Goal: Task Accomplishment & Management: Complete application form

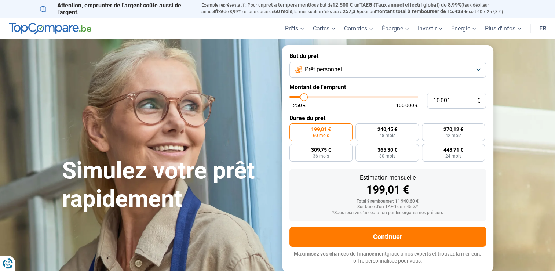
type input "16 000"
type input "16000"
click at [311, 97] on input "range" at bounding box center [353, 97] width 129 height 2
radio input "false"
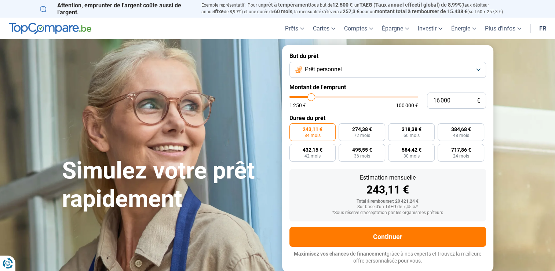
type input "31 000"
type input "31000"
click at [329, 98] on input "range" at bounding box center [353, 97] width 129 height 2
radio input "false"
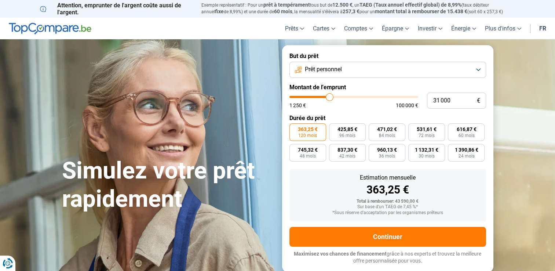
type input "42 500"
type input "42500"
click at [343, 97] on input "range" at bounding box center [353, 97] width 129 height 2
type input "52 250"
type input "52250"
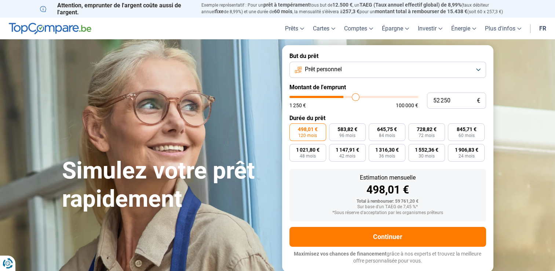
click at [355, 97] on input "range" at bounding box center [353, 97] width 129 height 2
type input "40 750"
type input "40750"
click at [341, 98] on input "range" at bounding box center [353, 97] width 129 height 2
type input "37 500"
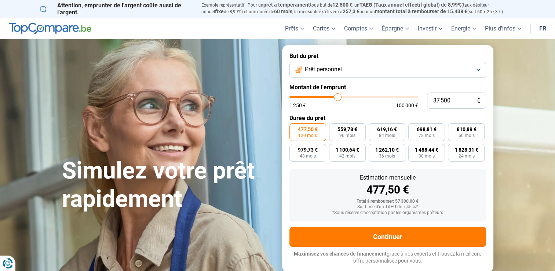
type input "37500"
click at [337, 96] on input "range" at bounding box center [353, 97] width 129 height 2
type input "31 750"
type input "31750"
click at [330, 96] on input "range" at bounding box center [353, 97] width 129 height 2
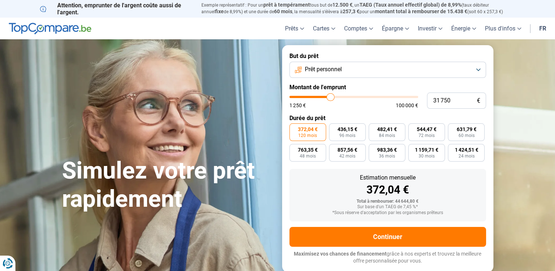
type input "31 000"
type input "31000"
type input "30 500"
type input "30500"
type input "30 250"
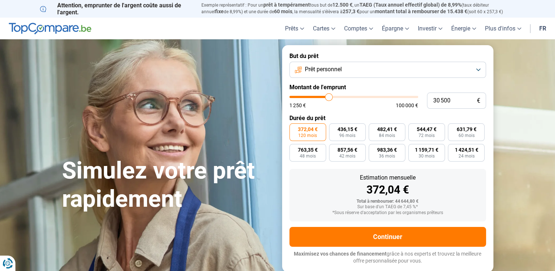
type input "30250"
type input "30 000"
type input "30000"
type input "29 500"
type input "29500"
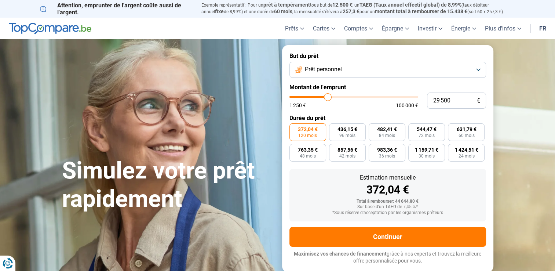
type input "29 250"
type input "29250"
type input "28 750"
type input "28750"
type input "28 500"
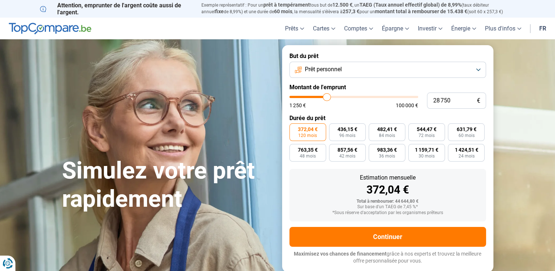
type input "28500"
type input "28 250"
type input "28250"
type input "28 000"
type input "28000"
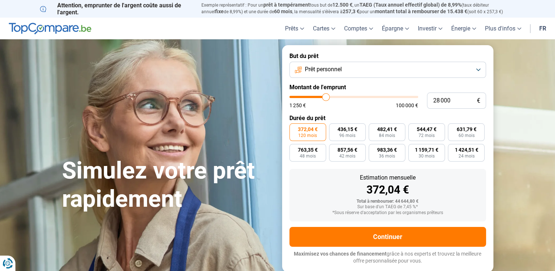
type input "27 750"
type input "27750"
type input "27 500"
type input "27500"
type input "27 250"
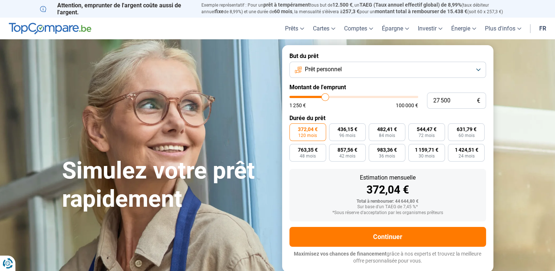
type input "27250"
type input "26 750"
type input "26750"
type input "26 250"
type input "26250"
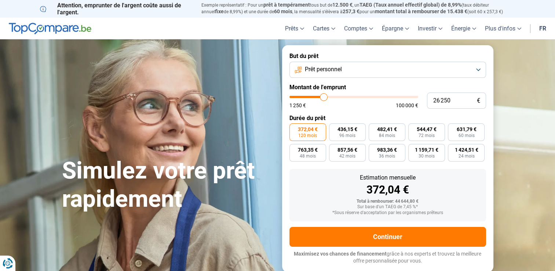
type input "25 750"
type input "25750"
type input "25 500"
type input "25500"
type input "25 250"
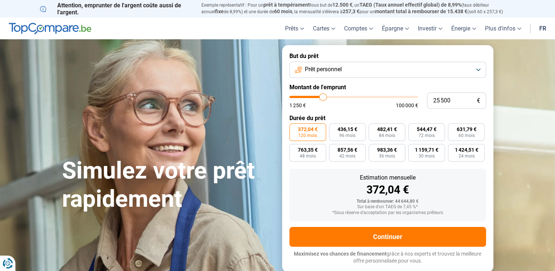
type input "25250"
type input "24 500"
type input "24500"
type input "24 250"
type input "24250"
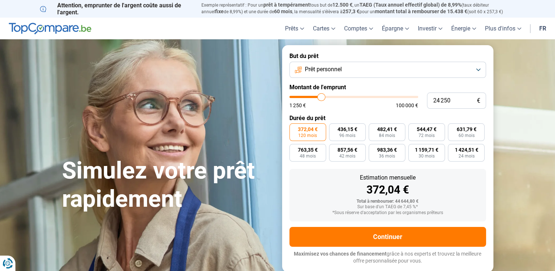
type input "23 750"
type input "23750"
type input "23 000"
type input "23000"
type input "22 500"
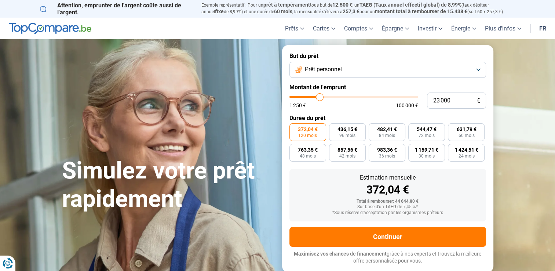
type input "22500"
type input "22 250"
type input "22250"
type input "22 000"
type input "22000"
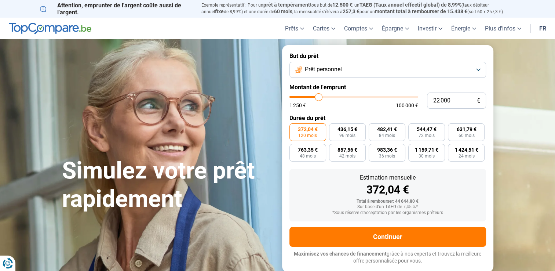
type input "21 750"
type input "21750"
type input "21 250"
type input "21250"
type input "21 000"
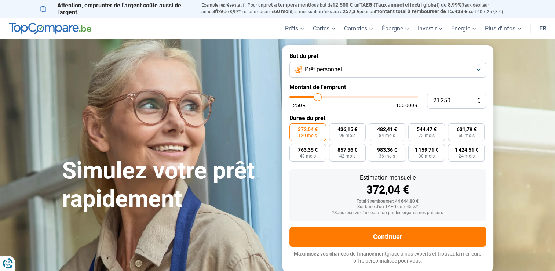
type input "21000"
type input "20 500"
type input "20500"
type input "20 250"
type input "20250"
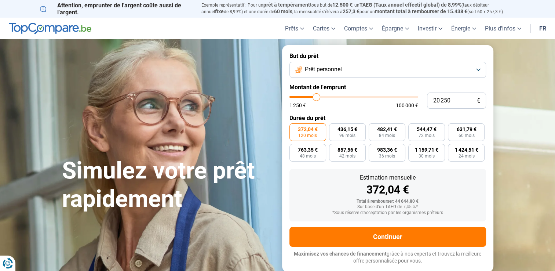
type input "19 250"
type input "19250"
type input "19 000"
type input "19000"
type input "18 750"
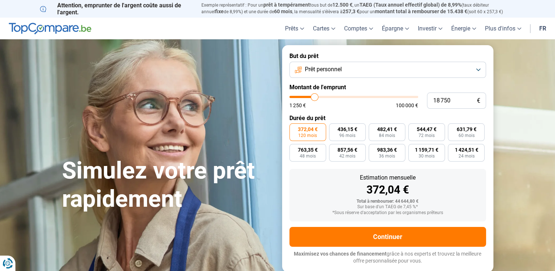
drag, startPoint x: 330, startPoint y: 97, endPoint x: 314, endPoint y: 97, distance: 15.4
type input "18750"
click at [314, 98] on input "range" at bounding box center [353, 97] width 129 height 2
radio input "true"
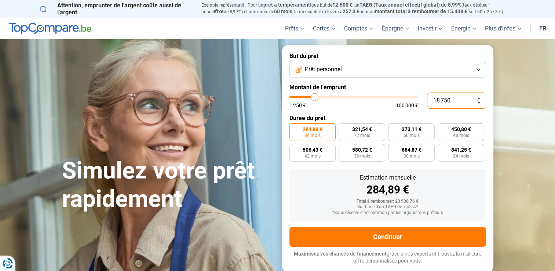
drag, startPoint x: 452, startPoint y: 99, endPoint x: 404, endPoint y: 95, distance: 47.5
click at [404, 95] on div "18 750 € 1 250 € 100 000 €" at bounding box center [387, 100] width 196 height 16
type input "2"
type input "1250"
type input "20"
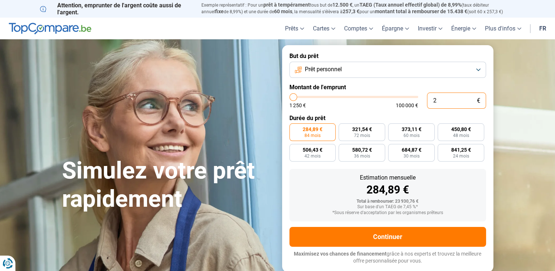
type input "1250"
type input "200"
type input "1250"
type input "2 000"
type input "2000"
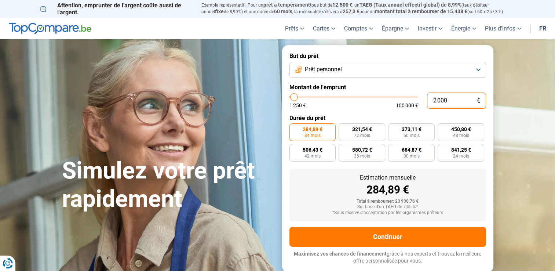
type input "20 000"
type input "20000"
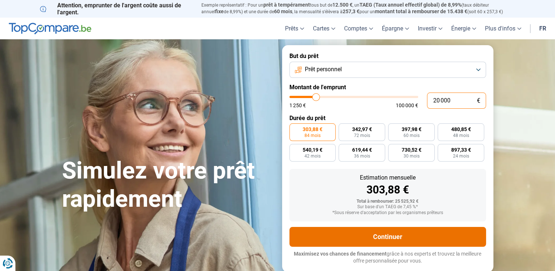
type input "20 000"
click at [392, 235] on button "Continuer" at bounding box center [387, 237] width 196 height 20
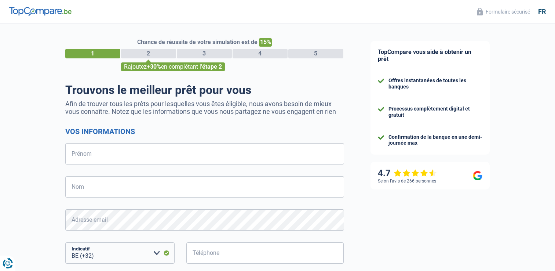
select select "32"
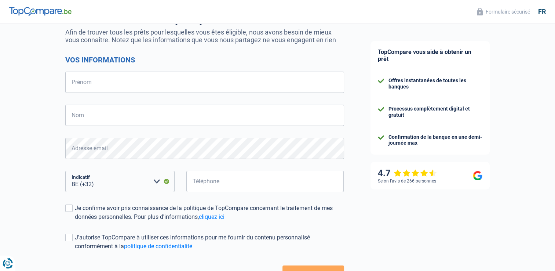
scroll to position [73, 0]
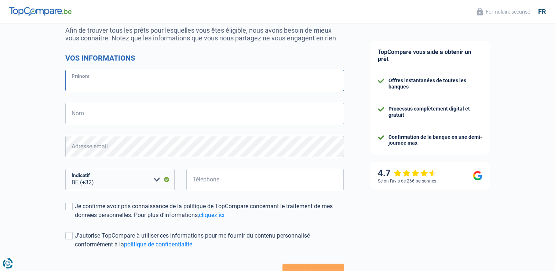
click at [152, 77] on input "Prénom" at bounding box center [204, 80] width 279 height 21
type input "LATEVI M'BOUEKE"
type input "[PERSON_NAME]"
type input "485547676"
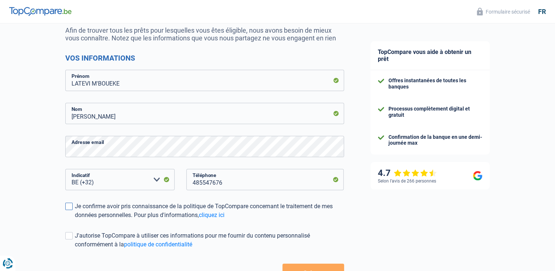
click at [68, 204] on span at bounding box center [68, 205] width 7 height 7
click at [75, 219] on input "Je confirme avoir pris connaissance de la politique de TopCompare concernant le…" at bounding box center [75, 219] width 0 height 0
click at [71, 235] on span at bounding box center [68, 235] width 7 height 7
click at [75, 249] on input "J'autorise TopCompare à utiliser ces informations pour me fournir du contenu pe…" at bounding box center [75, 249] width 0 height 0
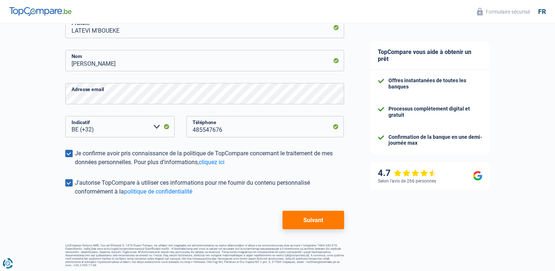
scroll to position [128, 0]
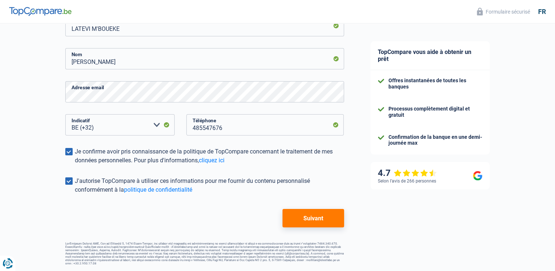
click at [321, 217] on button "Suivant" at bounding box center [312, 218] width 61 height 18
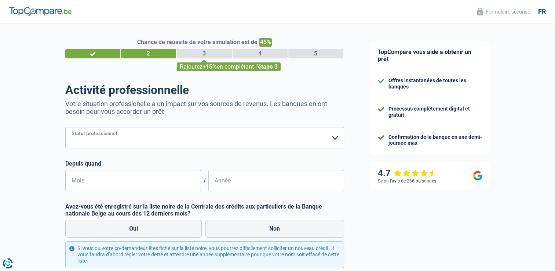
click at [335, 137] on select "Ouvrier Employé privé Employé public Invalide Indépendant Pensionné Chômeur Mut…" at bounding box center [204, 137] width 279 height 21
select select "publicEmployee"
click at [65, 127] on select "Ouvrier Employé privé Employé public Invalide Indépendant Pensionné Chômeur Mut…" at bounding box center [204, 137] width 279 height 21
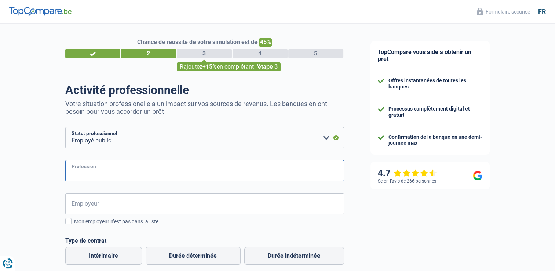
click at [257, 174] on input "Profession" at bounding box center [204, 170] width 279 height 21
type input "informaticien"
click at [263, 205] on input "Employeur" at bounding box center [204, 203] width 279 height 21
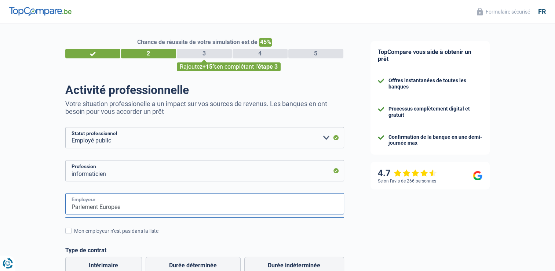
type input "Parlement Europeen"
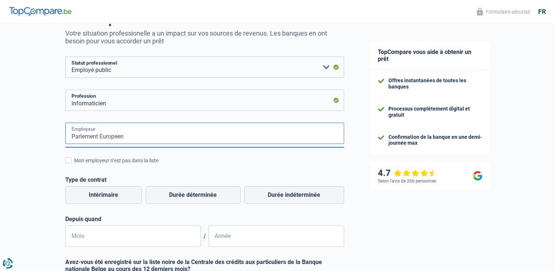
scroll to position [73, 0]
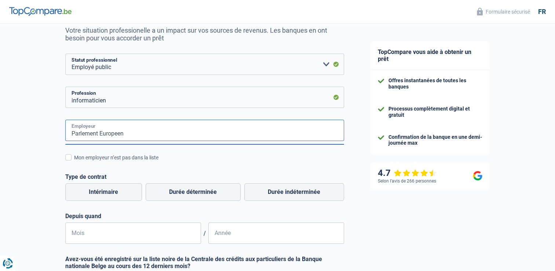
click at [324, 127] on input "Parlement Europeen" at bounding box center [204, 130] width 279 height 21
click at [141, 133] on input "Parlement Europeen" at bounding box center [204, 130] width 279 height 21
drag, startPoint x: 138, startPoint y: 134, endPoint x: 59, endPoint y: 127, distance: 79.9
click at [59, 127] on div "Chance de réussite de votre simulation est de 45% 1 2 3 4 5 Rajoutez +15% en co…" at bounding box center [178, 170] width 357 height 446
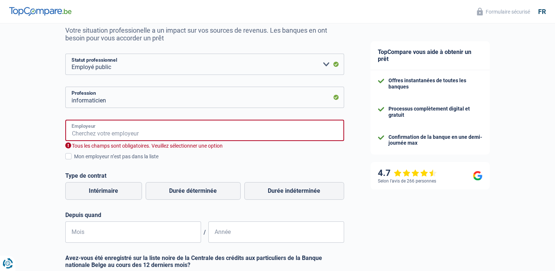
click at [213, 139] on input "Employeur" at bounding box center [204, 130] width 279 height 21
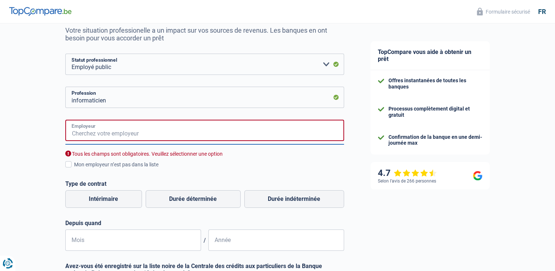
click at [216, 133] on input "Employeur" at bounding box center [204, 130] width 279 height 21
click at [278, 146] on div "Employeur Tous les champs sont obligatoires. Veuillez sélectionner une option" at bounding box center [204, 139] width 279 height 38
click at [279, 144] on div "Employeur Tous les champs sont obligatoires. Veuillez sélectionner une option" at bounding box center [204, 139] width 279 height 38
click at [196, 131] on input "Employeur" at bounding box center [204, 130] width 279 height 21
click at [128, 133] on input "Employeur" at bounding box center [204, 130] width 279 height 21
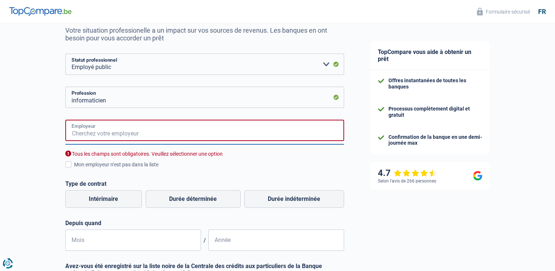
scroll to position [110, 0]
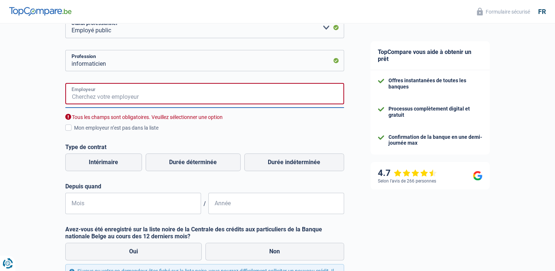
click at [109, 95] on input "Employeur" at bounding box center [204, 93] width 279 height 21
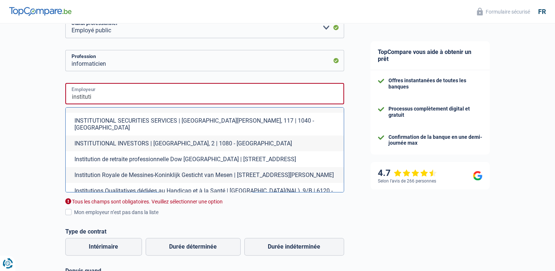
scroll to position [0, 0]
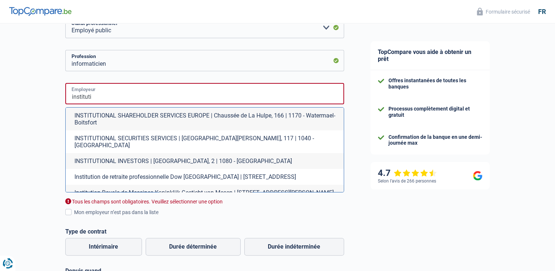
drag, startPoint x: 98, startPoint y: 95, endPoint x: 29, endPoint y: 92, distance: 68.6
click at [29, 92] on div "Chance de réussite de votre simulation est de 45% 1 2 3 4 5 Rajoutez +15% en co…" at bounding box center [178, 180] width 357 height 538
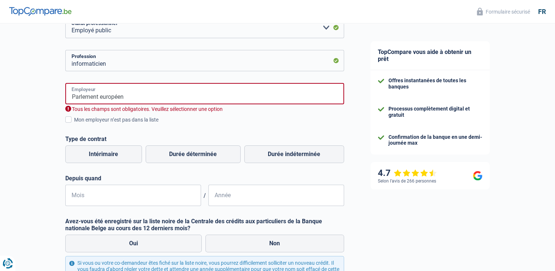
drag, startPoint x: 128, startPoint y: 97, endPoint x: 58, endPoint y: 96, distance: 69.7
click at [58, 96] on div "Chance de réussite de votre simulation est de 45% 1 2 3 4 5 Rajoutez +15% en co…" at bounding box center [178, 133] width 357 height 445
type input "E"
paste input "Parlement Europeen"
type input "Parlement Européen"
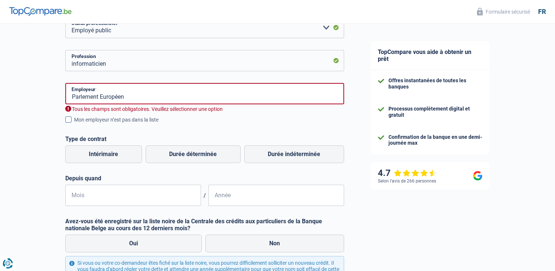
click at [69, 121] on span at bounding box center [68, 119] width 6 height 6
click at [74, 124] on input "Mon employeur n’est pas dans la liste" at bounding box center [74, 124] width 0 height 0
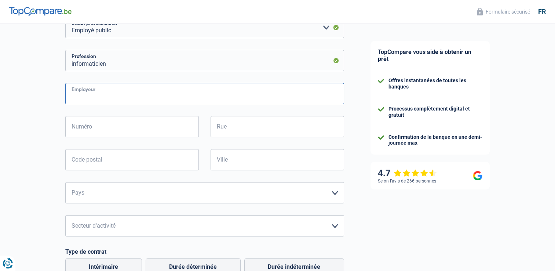
click at [165, 99] on input "Employeur" at bounding box center [204, 93] width 279 height 21
type input "Parlement europeen"
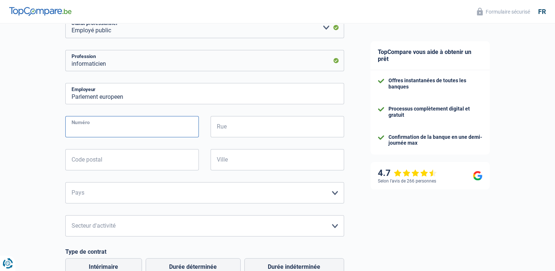
click at [114, 130] on input "Numéro" at bounding box center [131, 126] width 133 height 21
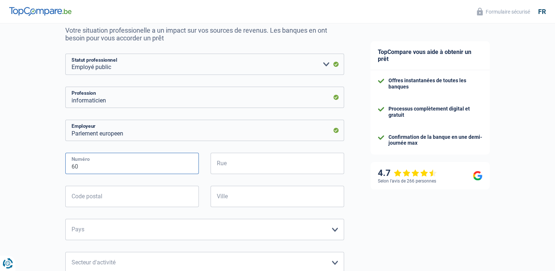
type input "60"
click at [263, 168] on input "Rue" at bounding box center [276, 162] width 133 height 21
type input "[STREET_ADDRESS]"
type input "1047"
type input "[GEOGRAPHIC_DATA]"
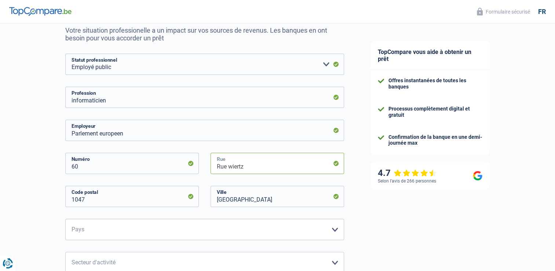
type input "Rue wiertz"
click at [160, 199] on input "1047" at bounding box center [131, 195] width 133 height 21
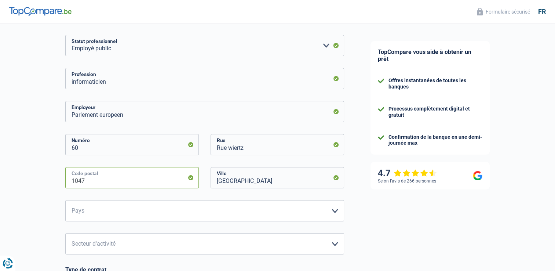
scroll to position [110, 0]
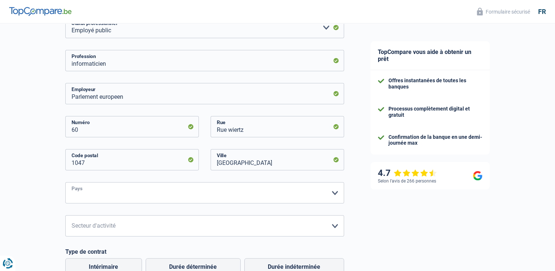
click at [120, 198] on select "[GEOGRAPHIC_DATA] [GEOGRAPHIC_DATA] [GEOGRAPHIC_DATA] [GEOGRAPHIC_DATA] [GEOGRA…" at bounding box center [204, 192] width 279 height 21
select select "BE"
click at [65, 182] on select "[GEOGRAPHIC_DATA] [GEOGRAPHIC_DATA] [GEOGRAPHIC_DATA] [GEOGRAPHIC_DATA] [GEOGRA…" at bounding box center [204, 192] width 279 height 21
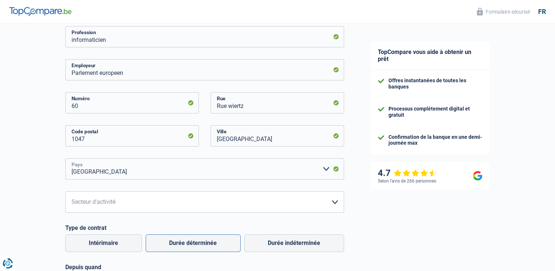
scroll to position [147, 0]
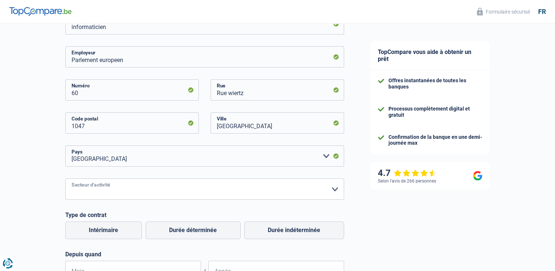
click at [171, 191] on select "Agriculture/Pêche Industrie Horeca Courier/Fitness/Taxi Construction Banques/As…" at bounding box center [204, 188] width 279 height 21
select select "stateUniversityEu"
click at [65, 179] on select "Agriculture/Pêche Industrie Horeca Courier/Fitness/Taxi Construction Banques/As…" at bounding box center [204, 188] width 279 height 21
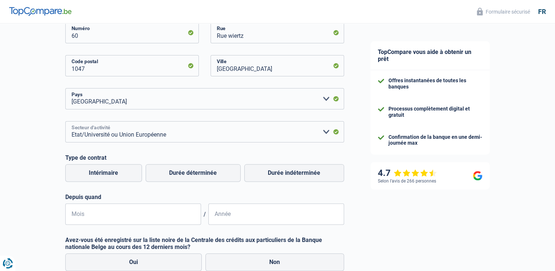
scroll to position [220, 0]
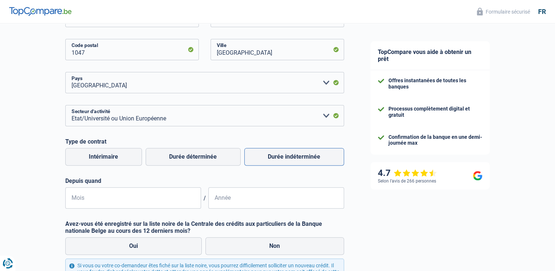
click at [289, 159] on label "Durée indéterminée" at bounding box center [294, 157] width 100 height 18
click at [289, 159] on input "Durée indéterminée" at bounding box center [294, 157] width 100 height 18
radio input "true"
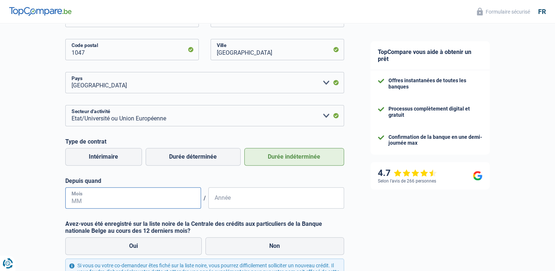
click at [122, 203] on input "Mois" at bounding box center [133, 197] width 136 height 21
drag, startPoint x: 83, startPoint y: 200, endPoint x: 54, endPoint y: 197, distance: 28.7
click at [54, 197] on div "Chance de réussite de votre simulation est de 45% 1 2 3 4 5 Rajoutez +15% en co…" at bounding box center [178, 80] width 357 height 558
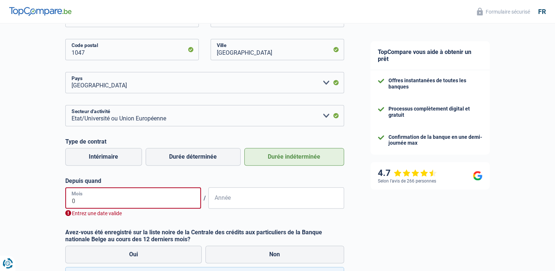
type input "04"
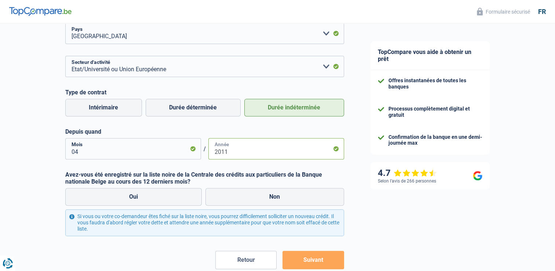
scroll to position [293, 0]
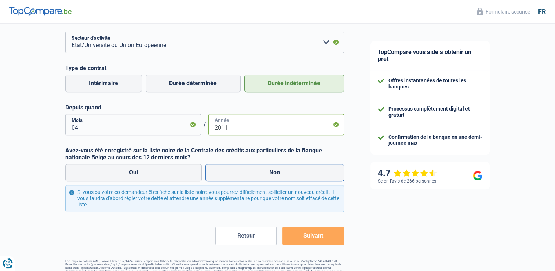
type input "2011"
click at [284, 176] on label "Non" at bounding box center [274, 172] width 139 height 18
click at [284, 176] on input "Non" at bounding box center [274, 172] width 139 height 18
radio input "true"
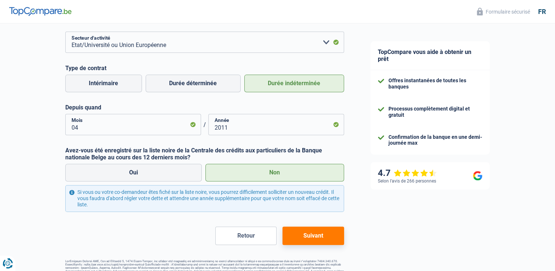
click at [310, 238] on button "Suivant" at bounding box center [312, 235] width 61 height 18
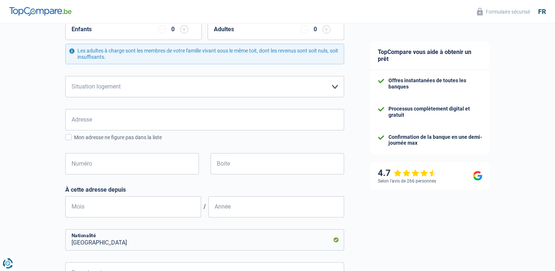
scroll to position [37, 0]
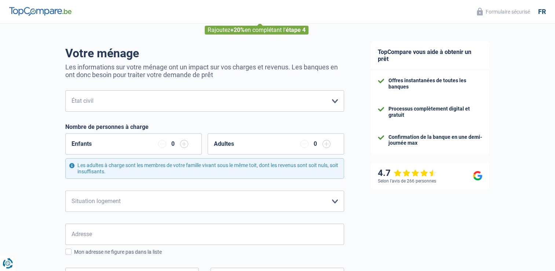
select select "publicEmployee"
select select "BE"
select select "stateUniversityEu"
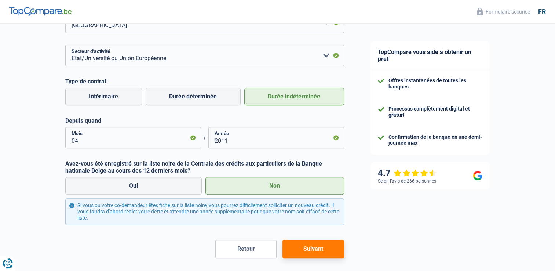
scroll to position [293, 0]
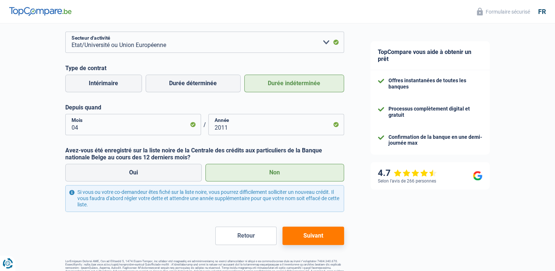
click at [317, 236] on button "Suivant" at bounding box center [312, 235] width 61 height 18
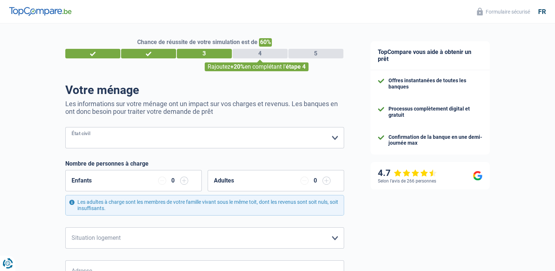
click at [144, 141] on select "[PERSON_NAME](e) Cohabitant(e) légal(e) Divorcé(e) Veuf(ve) Séparé (de fait) Ve…" at bounding box center [204, 137] width 279 height 21
select select "married"
click at [65, 127] on select "[PERSON_NAME](e) Cohabitant(e) légal(e) Divorcé(e) Veuf(ve) Séparé (de fait) Ve…" at bounding box center [204, 137] width 279 height 21
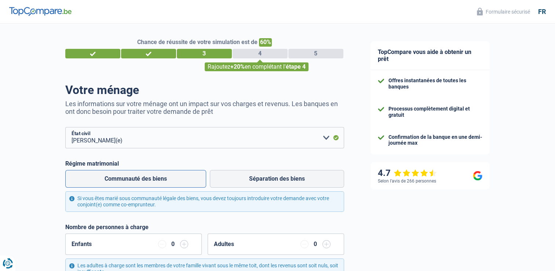
click at [136, 180] on label "Communauté des biens" at bounding box center [135, 179] width 141 height 18
click at [136, 180] on input "Communauté des biens" at bounding box center [135, 179] width 141 height 18
radio input "true"
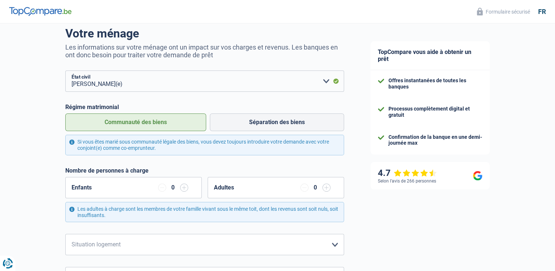
scroll to position [73, 0]
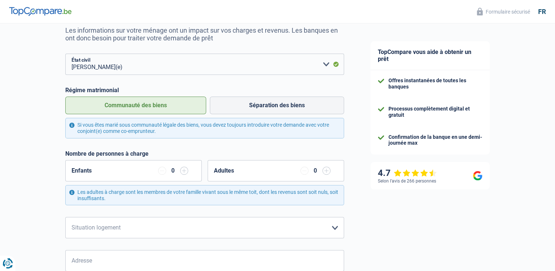
click at [183, 171] on input "button" at bounding box center [184, 170] width 8 height 8
click at [183, 172] on input "button" at bounding box center [184, 170] width 8 height 8
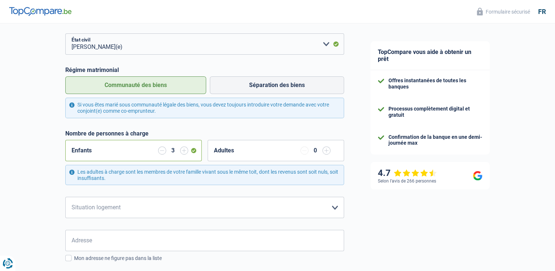
scroll to position [110, 0]
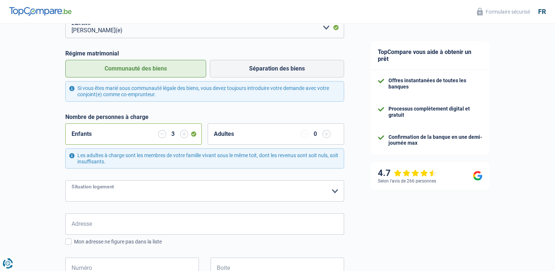
click at [200, 193] on select "Locataire Propriétaire avec prêt hypothécaire Propriétaire sans prêt hypothécai…" at bounding box center [204, 190] width 279 height 21
select select "ownerWithMortgage"
click at [65, 180] on select "Locataire Propriétaire avec prêt hypothécaire Propriétaire sans prêt hypothécai…" at bounding box center [204, 190] width 279 height 21
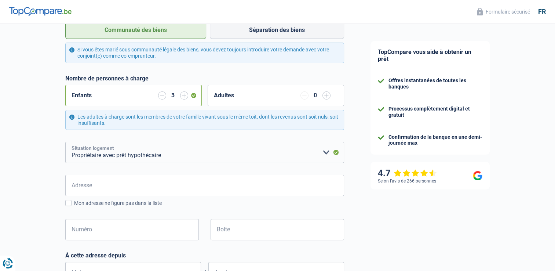
scroll to position [183, 0]
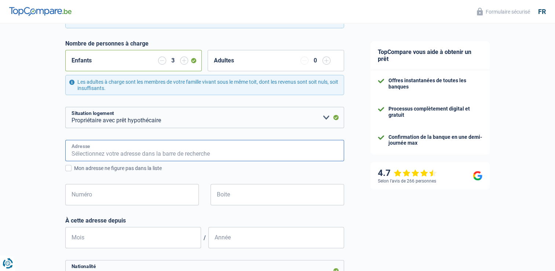
click at [147, 154] on input "Adresse" at bounding box center [204, 150] width 279 height 21
type input "[STREET_ADDRESS]"
type input "[GEOGRAPHIC_DATA]"
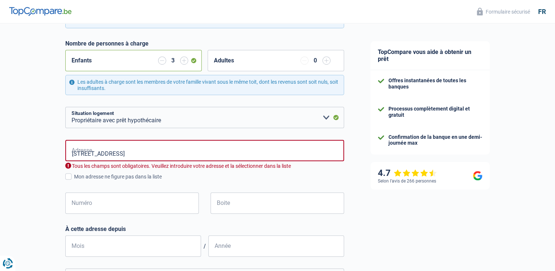
type input "[GEOGRAPHIC_DATA]"
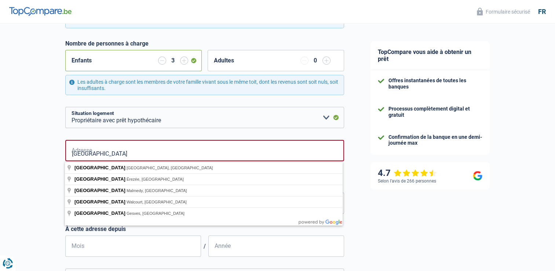
type input "[GEOGRAPHIC_DATA]"
click at [40, 181] on div "Chance de réussite de votre simulation est de 60% 1 2 3 4 5 Rajoutez +20% en co…" at bounding box center [178, 153] width 357 height 633
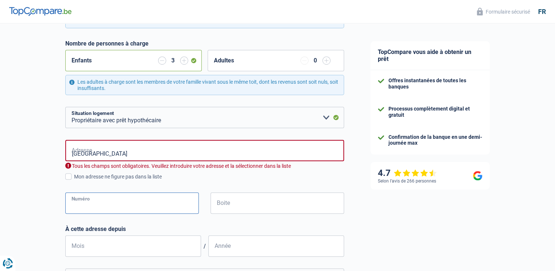
click at [95, 209] on input "Numéro" at bounding box center [131, 202] width 133 height 21
type input "26"
click at [255, 200] on input "Boite" at bounding box center [276, 202] width 133 height 21
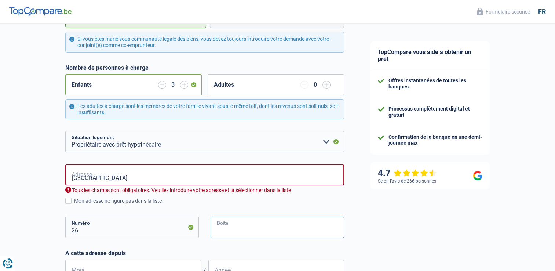
scroll to position [147, 0]
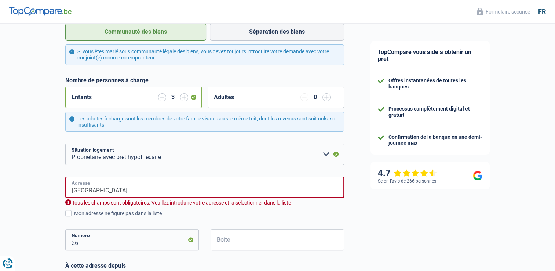
click at [141, 188] on input "[GEOGRAPHIC_DATA]" at bounding box center [204, 186] width 279 height 21
click at [383, 224] on div "TopCompare vous aide à obtenir un prêt Offres instantanées de toutes les banque…" at bounding box center [456, 193] width 198 height 633
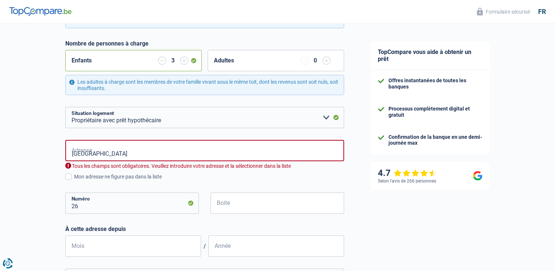
scroll to position [220, 0]
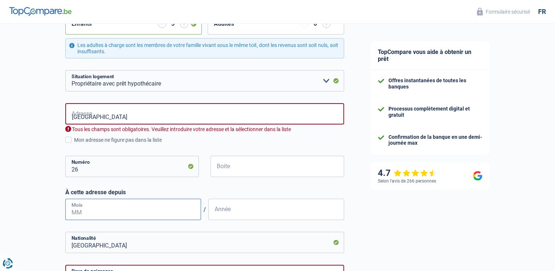
click at [132, 213] on input "Mois" at bounding box center [133, 208] width 136 height 21
type input "08"
type input "2019"
click at [68, 139] on span at bounding box center [68, 139] width 6 height 6
click at [74, 144] on input "Mon adresse ne figure pas dans la liste" at bounding box center [74, 144] width 0 height 0
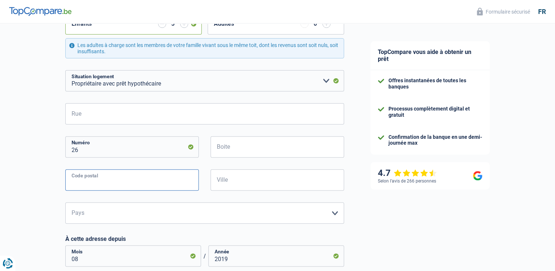
click at [142, 181] on input "Code postal" at bounding box center [131, 179] width 133 height 21
type input "7110"
type input "[STREET_ADDRESS]"
type input "la louviere"
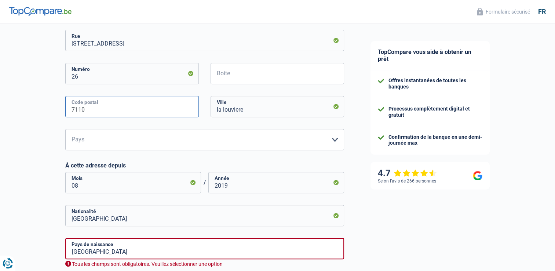
scroll to position [330, 0]
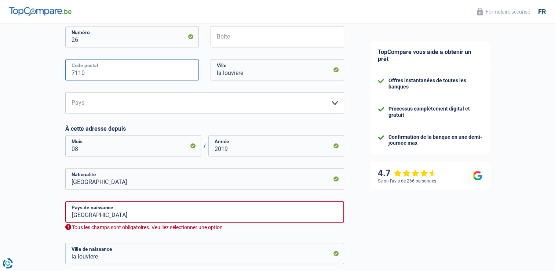
type input "7110"
click at [164, 214] on input "[GEOGRAPHIC_DATA]" at bounding box center [204, 211] width 279 height 21
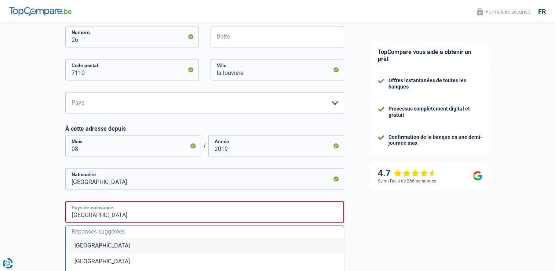
click at [106, 216] on input "[GEOGRAPHIC_DATA]" at bounding box center [204, 211] width 279 height 21
drag, startPoint x: 106, startPoint y: 216, endPoint x: 45, endPoint y: 209, distance: 61.2
click at [45, 209] on div "Chance de réussite de votre simulation est de 60% 1 2 3 4 5 Rajoutez +20% en co…" at bounding box center [178, 77] width 357 height 772
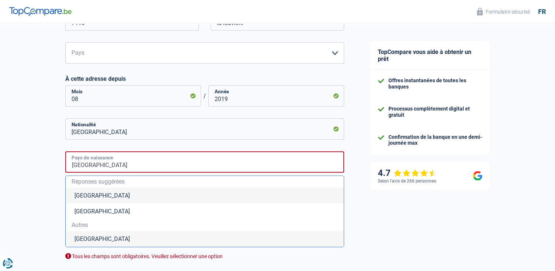
scroll to position [403, 0]
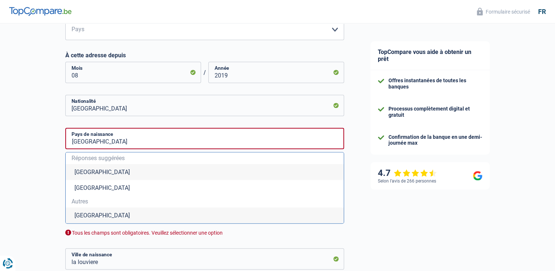
click at [112, 216] on li "[GEOGRAPHIC_DATA]" at bounding box center [205, 215] width 278 height 16
type input "[GEOGRAPHIC_DATA]"
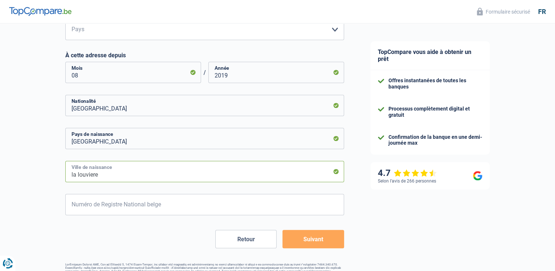
drag, startPoint x: 116, startPoint y: 174, endPoint x: 51, endPoint y: 174, distance: 65.3
type input "Lome"
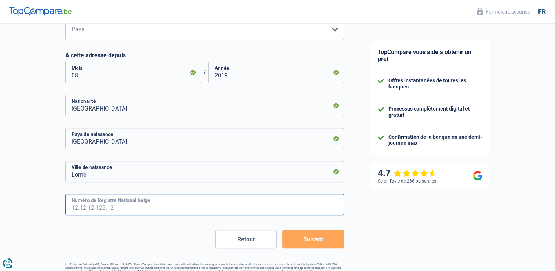
click at [139, 205] on input "Numéro de Registre National belge" at bounding box center [204, 204] width 279 height 21
type input "67.11.18-487.69"
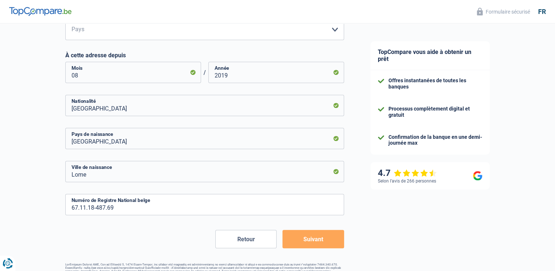
click at [316, 240] on button "Suivant" at bounding box center [312, 238] width 61 height 18
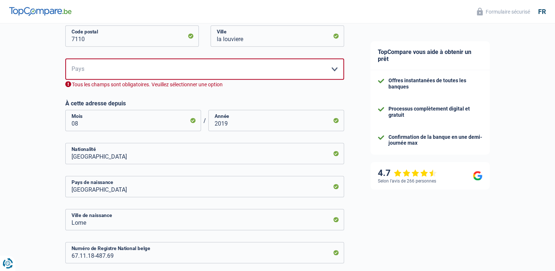
scroll to position [324, 0]
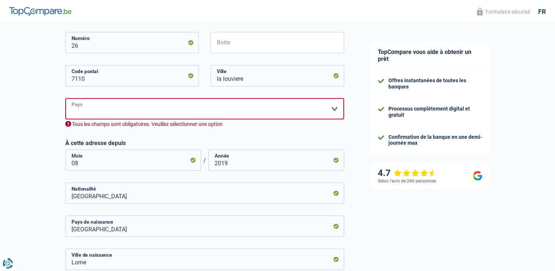
click at [259, 114] on select "Belgique Luxembourg Veuillez sélectionner une option" at bounding box center [204, 108] width 279 height 21
select select "BE"
click at [65, 98] on select "Belgique Luxembourg Veuillez sélectionner une option" at bounding box center [204, 108] width 279 height 21
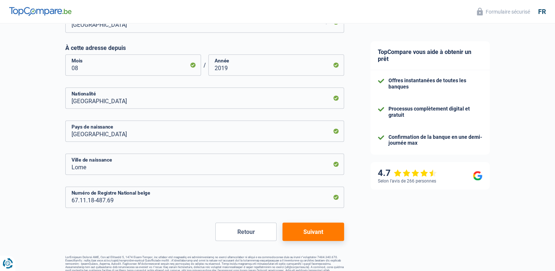
scroll to position [424, 0]
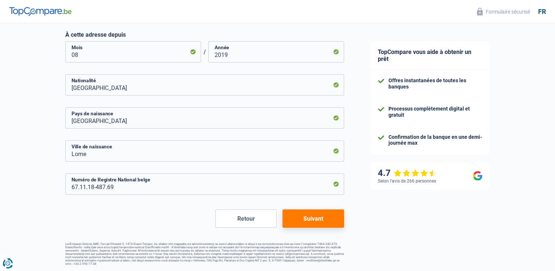
click at [312, 217] on button "Suivant" at bounding box center [312, 218] width 61 height 18
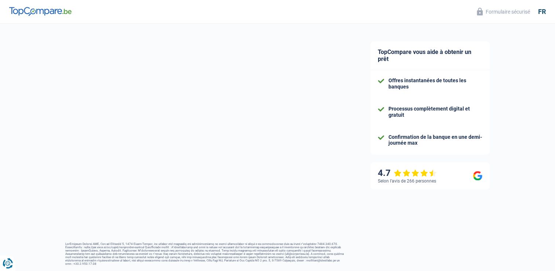
select select "familyAllowances"
select select "netSalary"
select select "mealVouchers"
select select "mortgage"
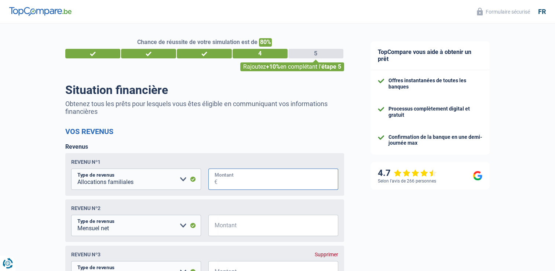
click at [249, 182] on input "Montant" at bounding box center [277, 178] width 121 height 21
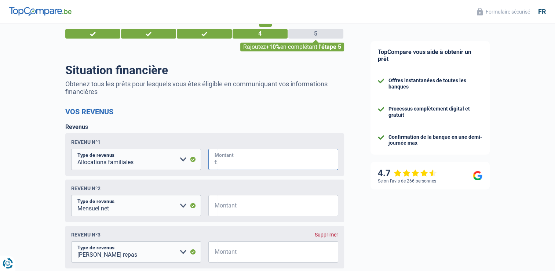
scroll to position [37, 0]
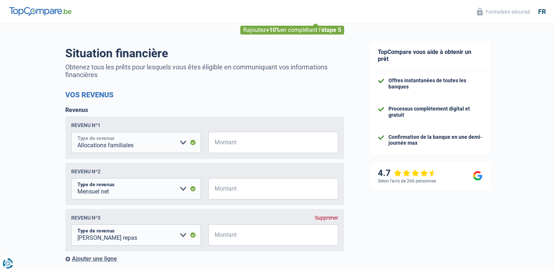
click at [172, 143] on select "Allocation d'handicap Allocations chômage Allocations familiales Chèques repas …" at bounding box center [136, 142] width 130 height 21
select select "netSalary"
click at [71, 132] on select "Allocation d'handicap Allocations chômage Allocations familiales Chèques repas …" at bounding box center [136, 142] width 130 height 21
click at [268, 144] on input "Montant" at bounding box center [277, 142] width 121 height 21
type input "5.650"
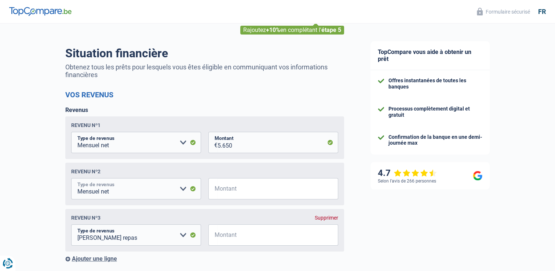
click at [183, 187] on select "Allocation d'handicap Allocations chômage Allocations familiales Chèques repas …" at bounding box center [136, 188] width 130 height 21
select select "familyAllowances"
click at [71, 179] on select "Allocation d'handicap Allocations chômage Allocations familiales Chèques repas …" at bounding box center [136, 188] width 130 height 21
click at [253, 194] on input "Montant" at bounding box center [277, 188] width 121 height 21
type input "800"
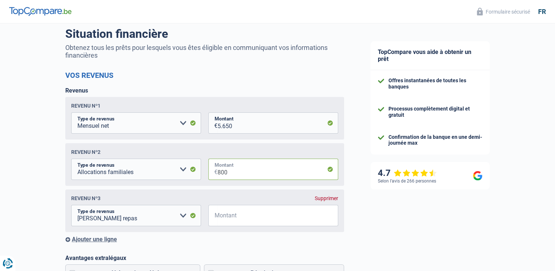
scroll to position [73, 0]
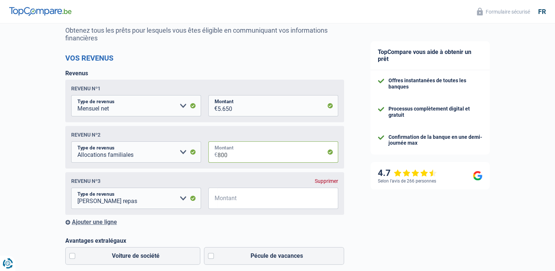
drag, startPoint x: 231, startPoint y: 155, endPoint x: 209, endPoint y: 153, distance: 22.1
click at [209, 153] on div "800 € Montant" at bounding box center [273, 151] width 130 height 21
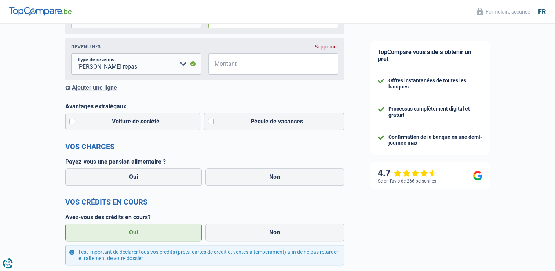
scroll to position [220, 0]
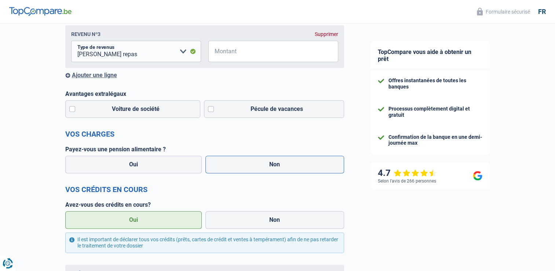
type input "800"
click at [262, 166] on label "Non" at bounding box center [274, 164] width 139 height 18
click at [262, 166] on input "Non" at bounding box center [274, 164] width 139 height 18
radio input "true"
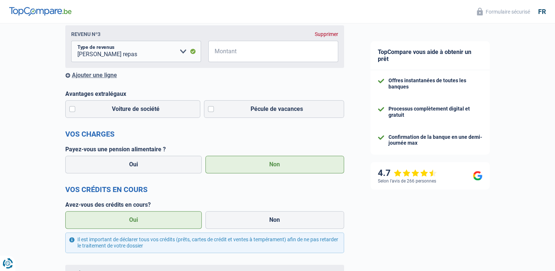
select select "familyAllowances"
select select "netSalary"
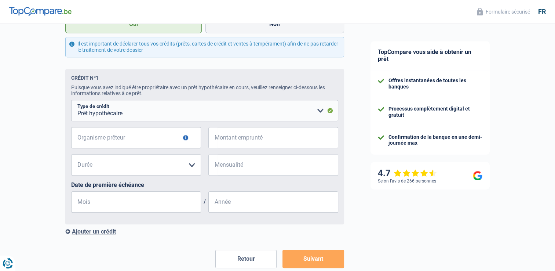
scroll to position [499, 0]
